Goal: Transaction & Acquisition: Purchase product/service

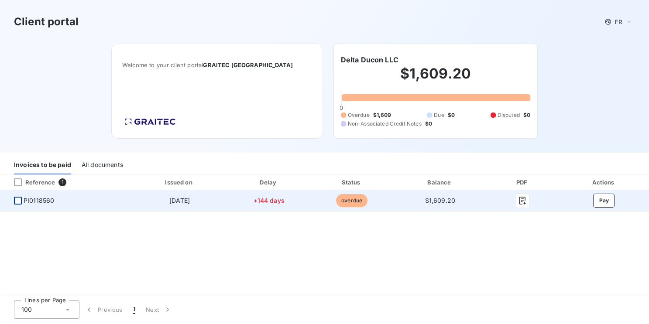
click at [16, 201] on div at bounding box center [18, 201] width 8 height 8
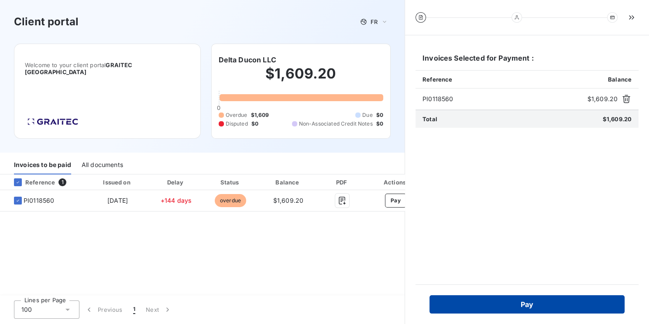
click at [518, 306] on button "Pay" at bounding box center [526, 304] width 195 height 18
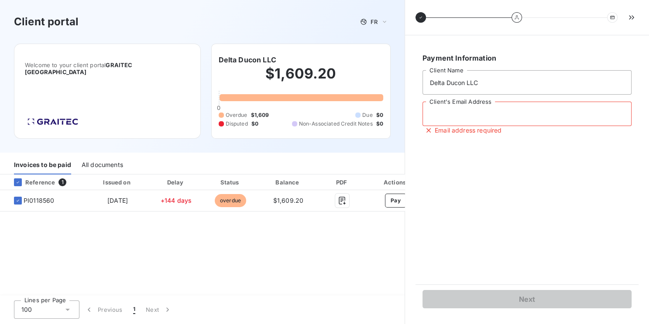
click at [457, 119] on input "Client's Email Address" at bounding box center [526, 114] width 209 height 24
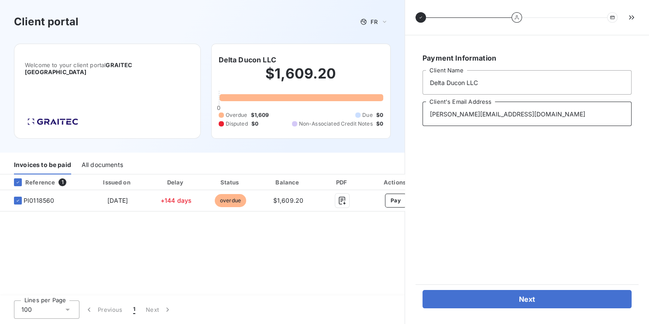
type input "[PERSON_NAME][EMAIL_ADDRESS][DOMAIN_NAME]"
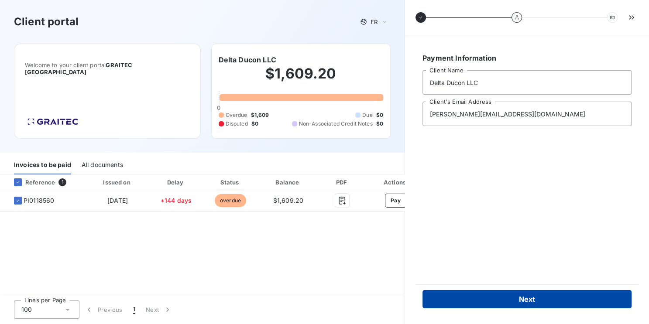
click at [471, 307] on button "Next" at bounding box center [526, 299] width 209 height 18
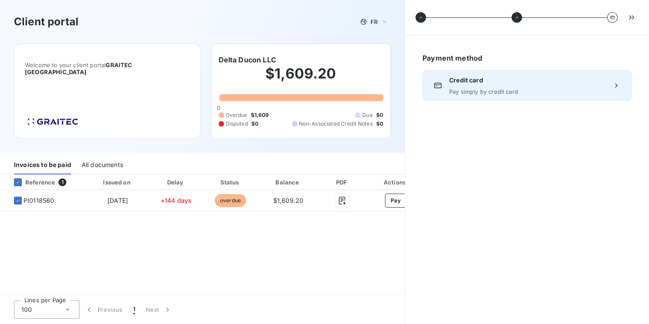
click at [482, 91] on span "Pay simply by credit card" at bounding box center [527, 91] width 156 height 7
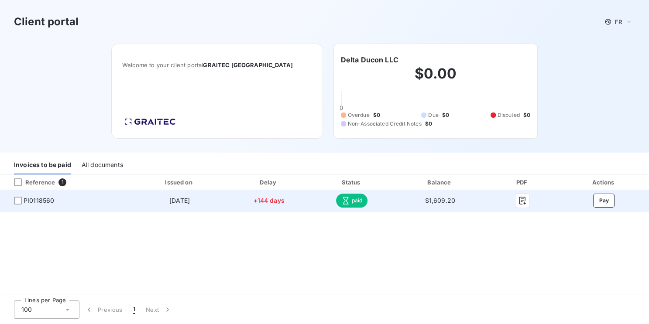
click at [361, 201] on span "paid" at bounding box center [352, 201] width 32 height 14
